Goal: Task Accomplishment & Management: Manage account settings

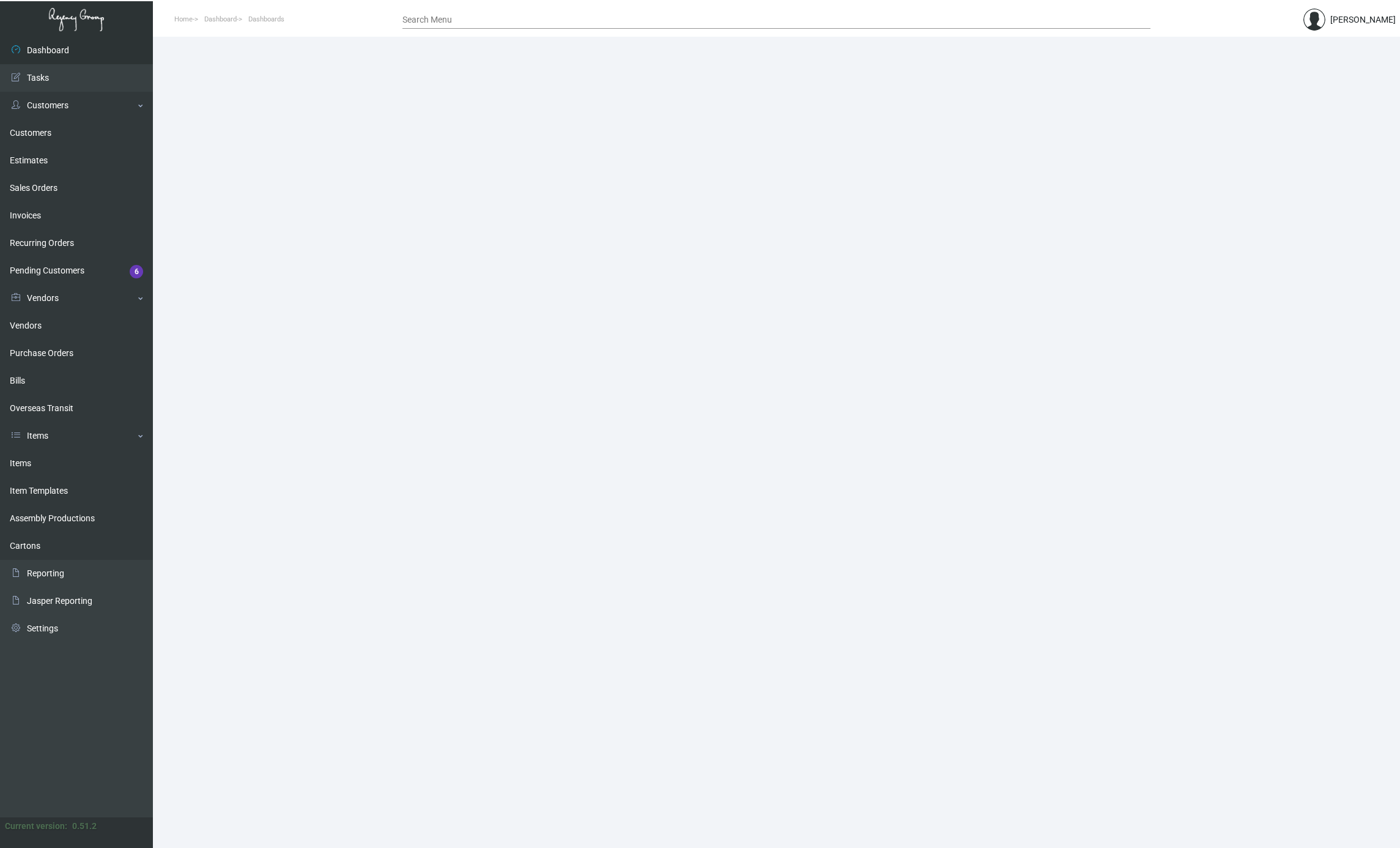
drag, startPoint x: 41, startPoint y: 460, endPoint x: 204, endPoint y: 435, distance: 164.9
click at [41, 460] on link "Items" at bounding box center [76, 463] width 153 height 27
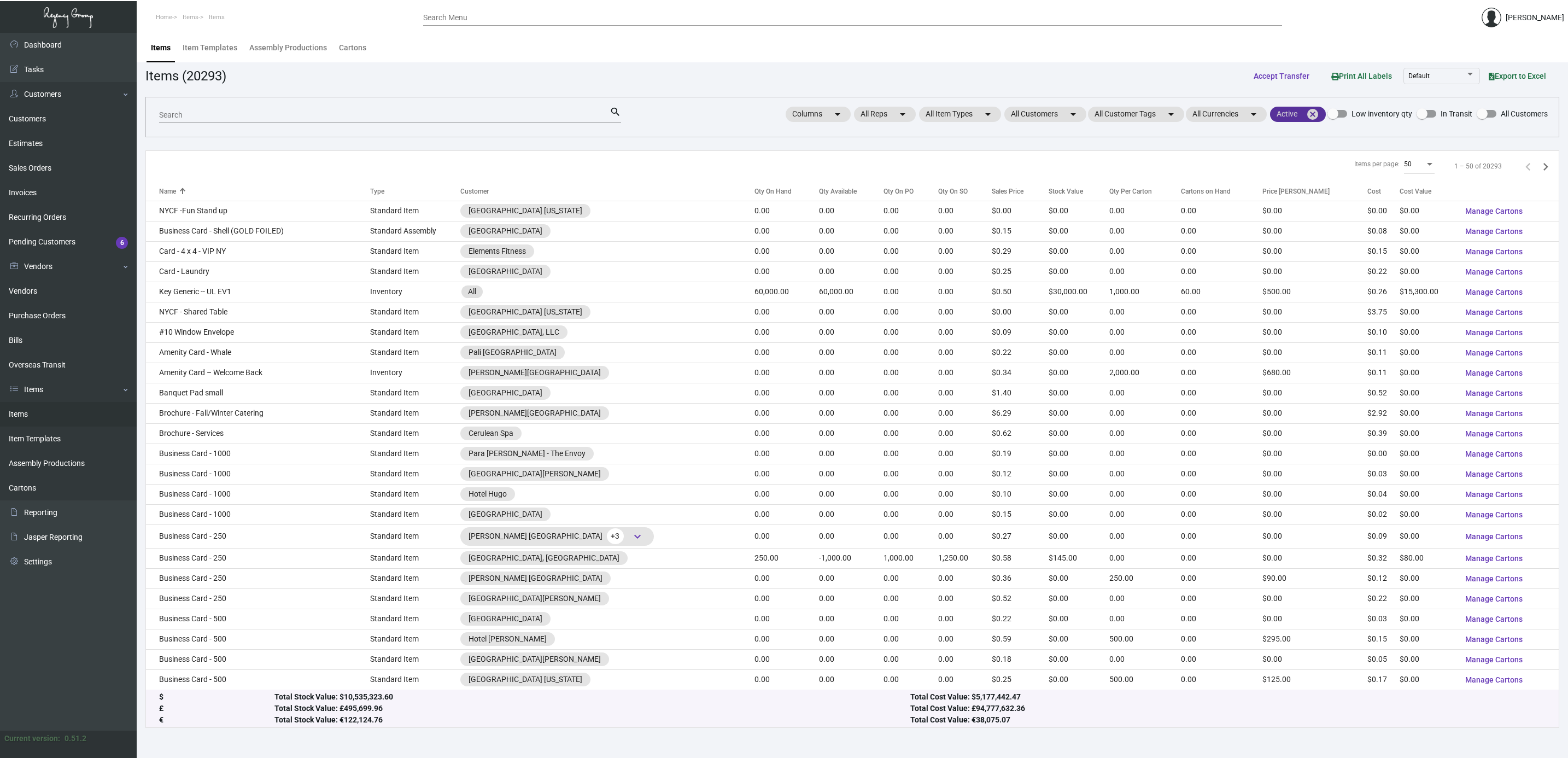
click at [1251, 110] on mat-chip "Active cancel" at bounding box center [1298, 114] width 56 height 15
click at [1251, 116] on div at bounding box center [784, 379] width 1568 height 758
click at [1251, 111] on mat-icon "cancel" at bounding box center [1313, 114] width 13 height 13
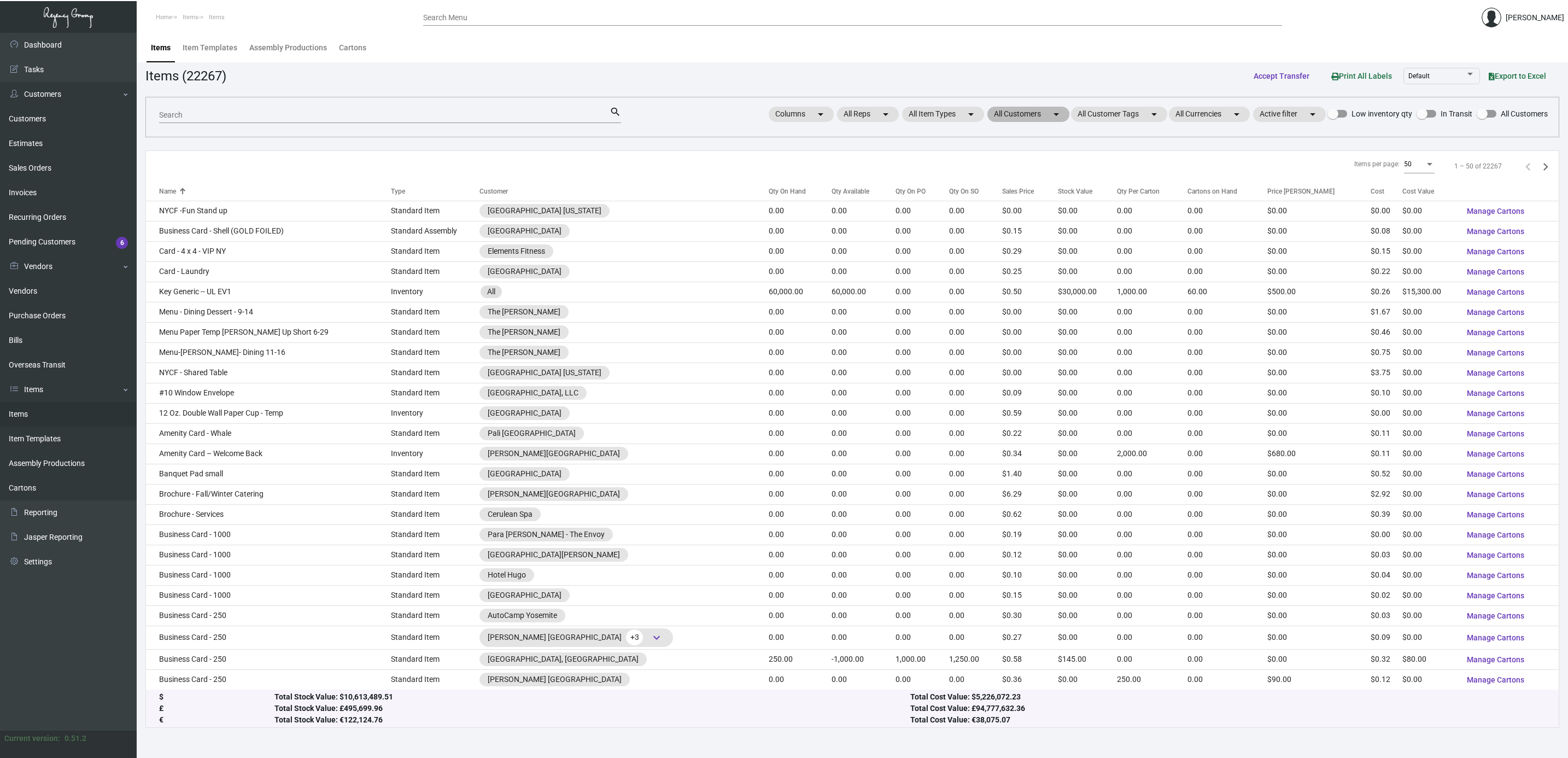
click at [1012, 116] on mat-chip "All Customers arrow_drop_down" at bounding box center [1028, 114] width 82 height 15
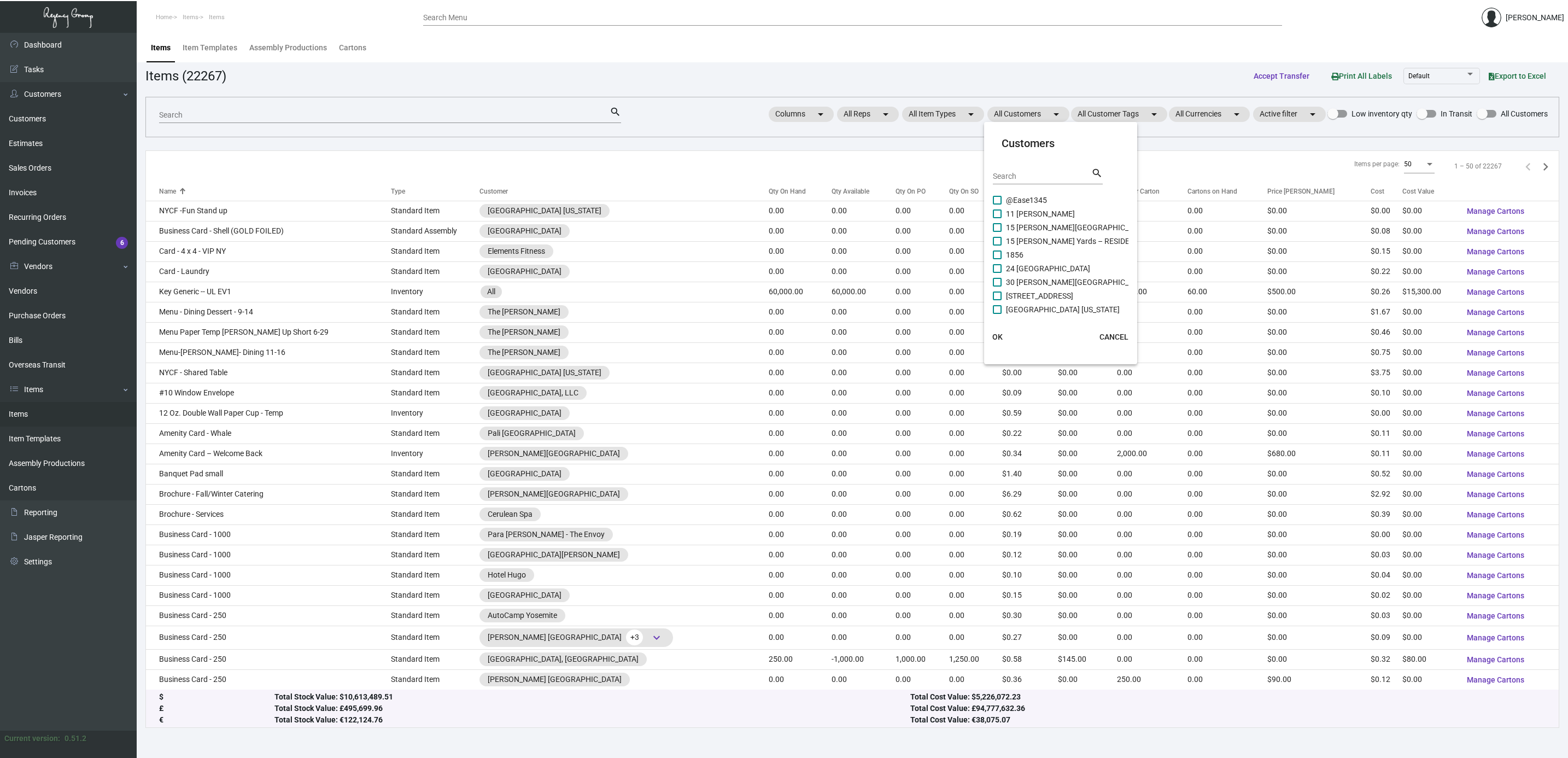
click at [1027, 173] on input "Search" at bounding box center [1042, 177] width 99 height 9
type input "singe"
click at [1043, 201] on span "[GEOGRAPHIC_DATA]" at bounding box center [1043, 200] width 74 height 13
click at [997, 205] on input "[GEOGRAPHIC_DATA]" at bounding box center [996, 205] width 1 height 1
checkbox input "true"
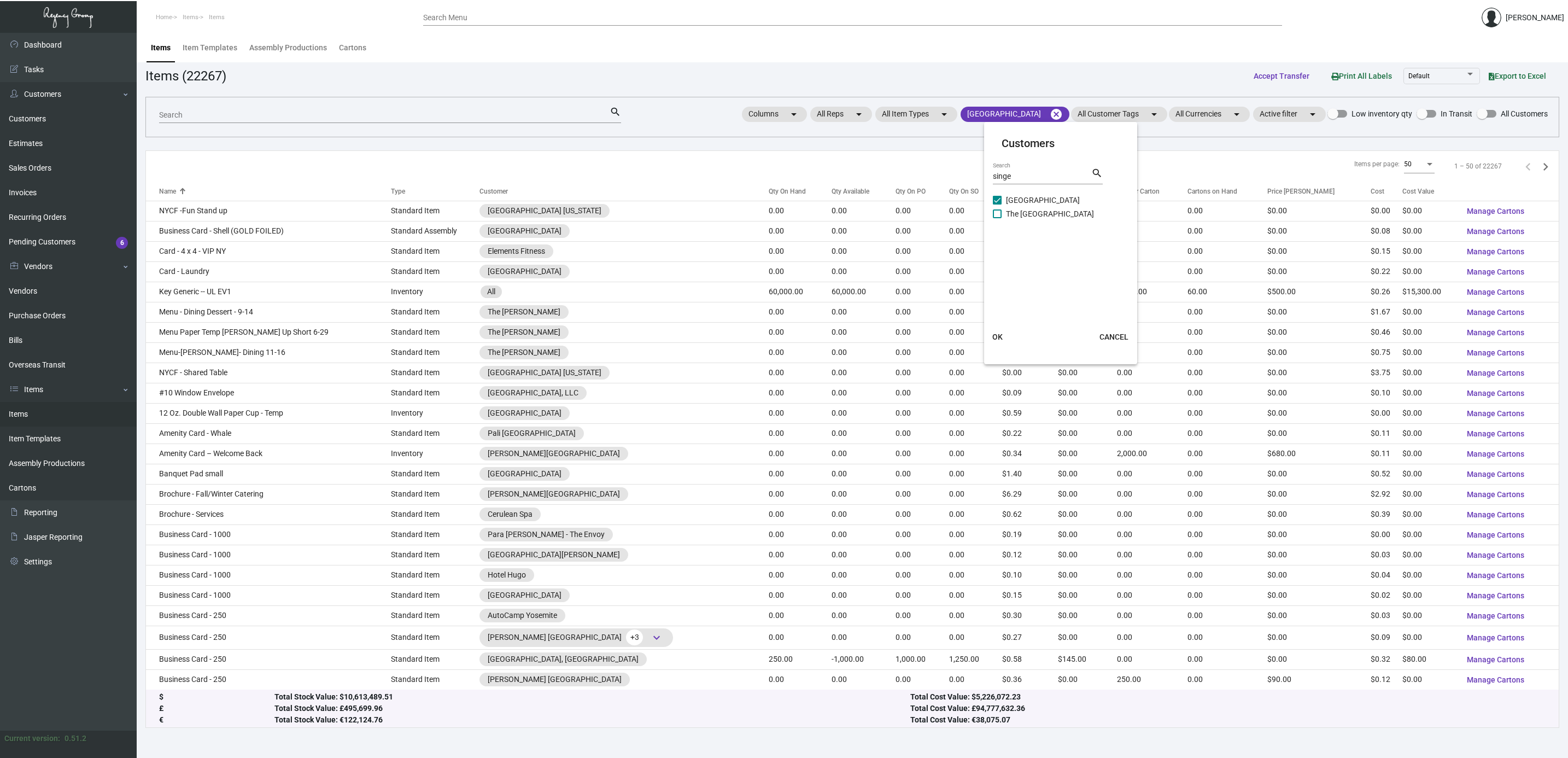
click at [1045, 208] on span "The [GEOGRAPHIC_DATA]" at bounding box center [1050, 214] width 88 height 13
click at [997, 218] on input "The [GEOGRAPHIC_DATA]" at bounding box center [996, 218] width 1 height 1
checkbox input "true"
click at [1002, 335] on span "OK" at bounding box center [997, 337] width 10 height 9
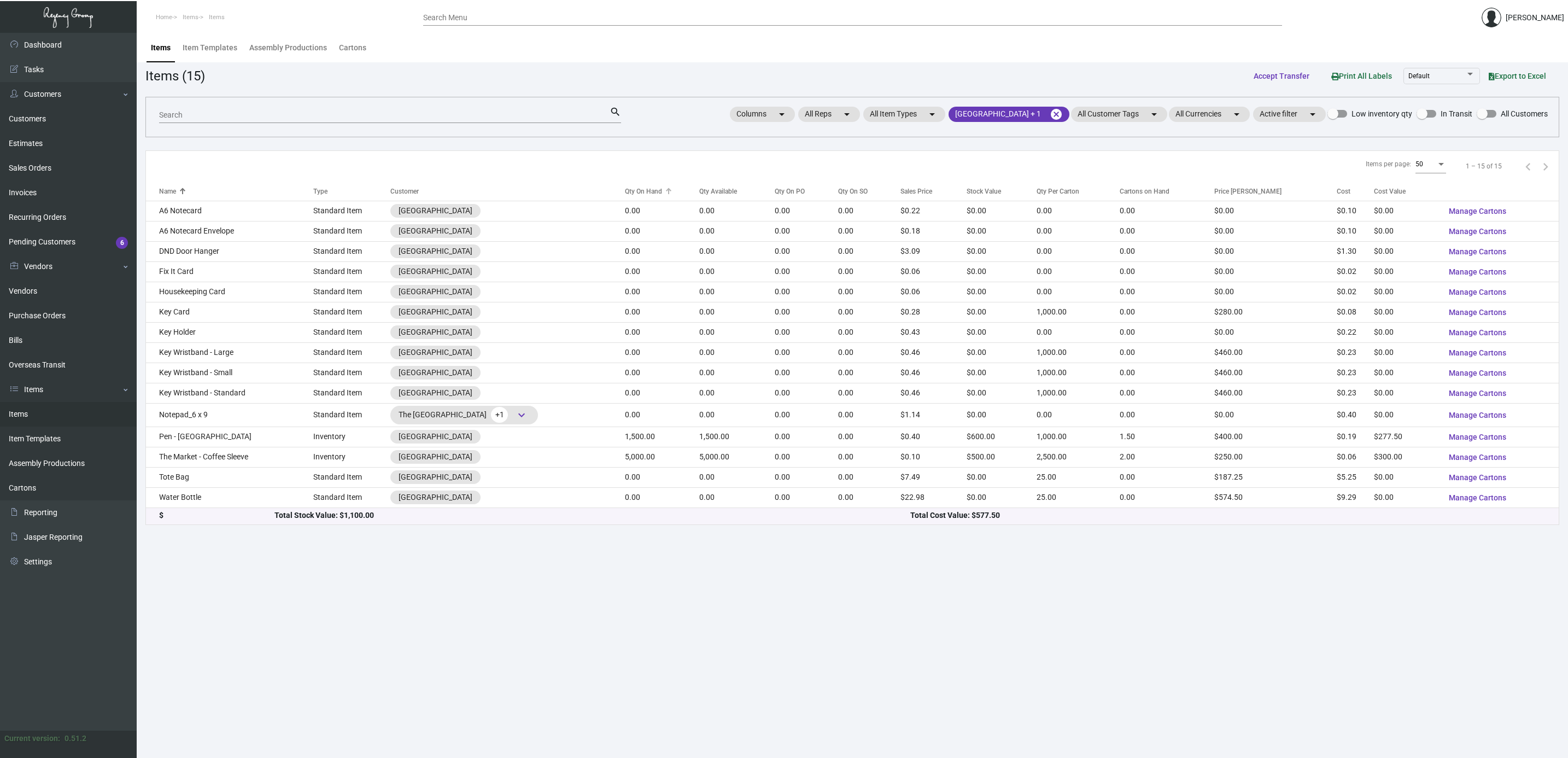
click at [662, 192] on div "Qty On Hand" at bounding box center [643, 191] width 37 height 10
drag, startPoint x: 676, startPoint y: 192, endPoint x: 745, endPoint y: 192, distance: 69.0
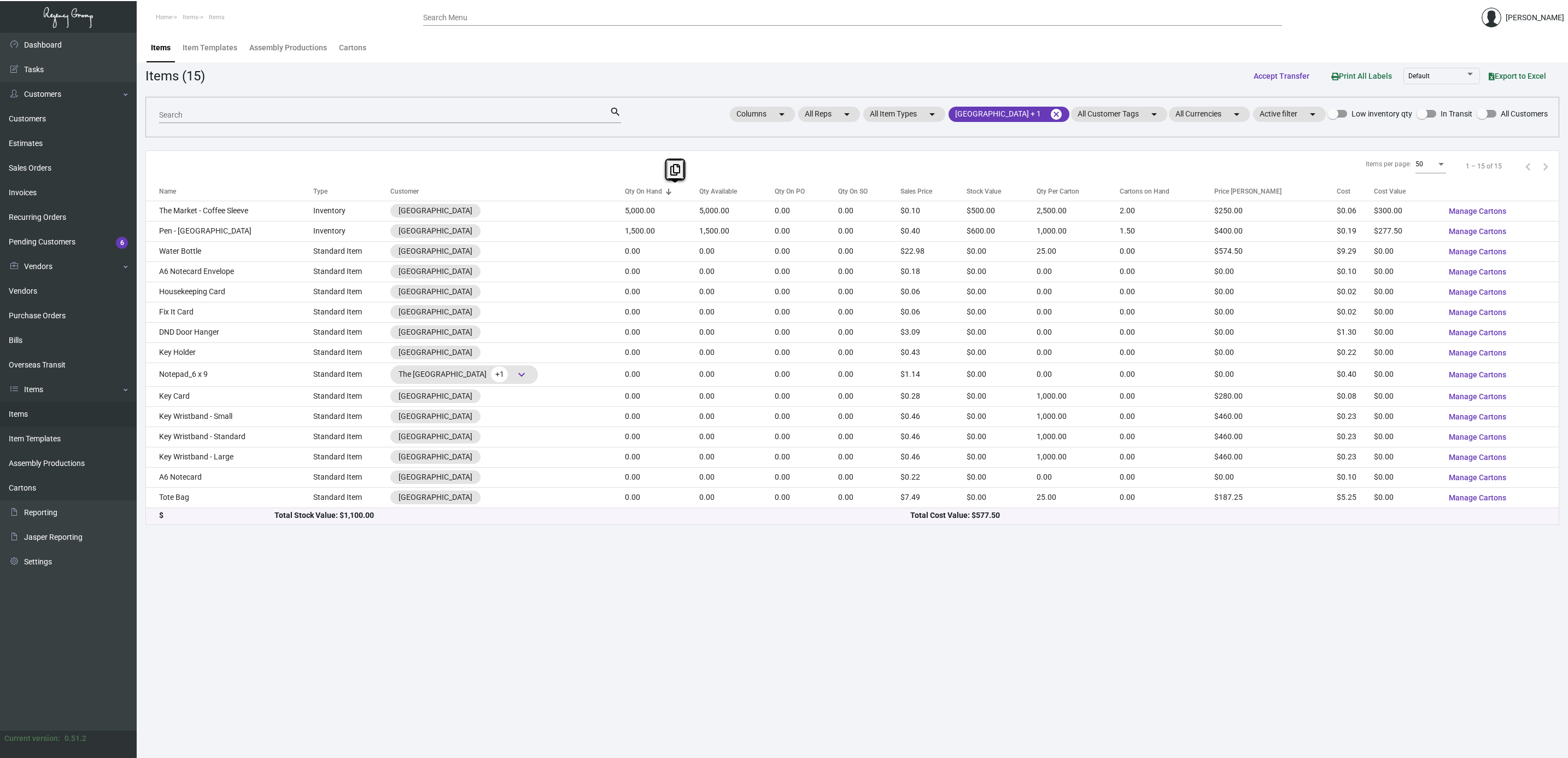
click at [737, 192] on div "Qty Available" at bounding box center [718, 191] width 38 height 10
click at [737, 189] on div "Qty Available" at bounding box center [718, 191] width 38 height 10
click at [802, 185] on th "Qty On PO" at bounding box center [807, 191] width 63 height 19
click at [804, 185] on th "Qty On PO" at bounding box center [807, 191] width 63 height 19
